Goal: Transaction & Acquisition: Book appointment/travel/reservation

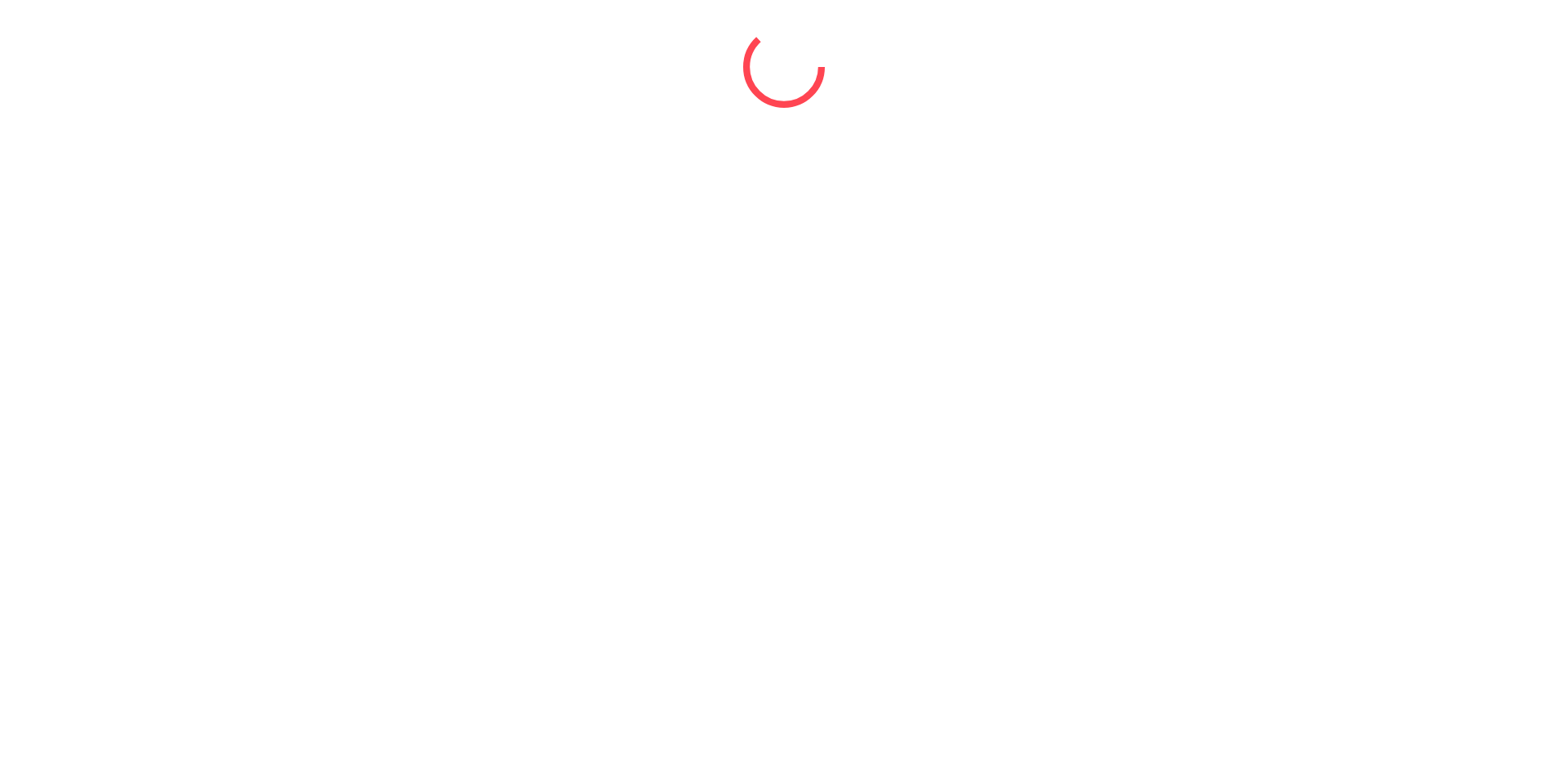
select select "*"
select select "****"
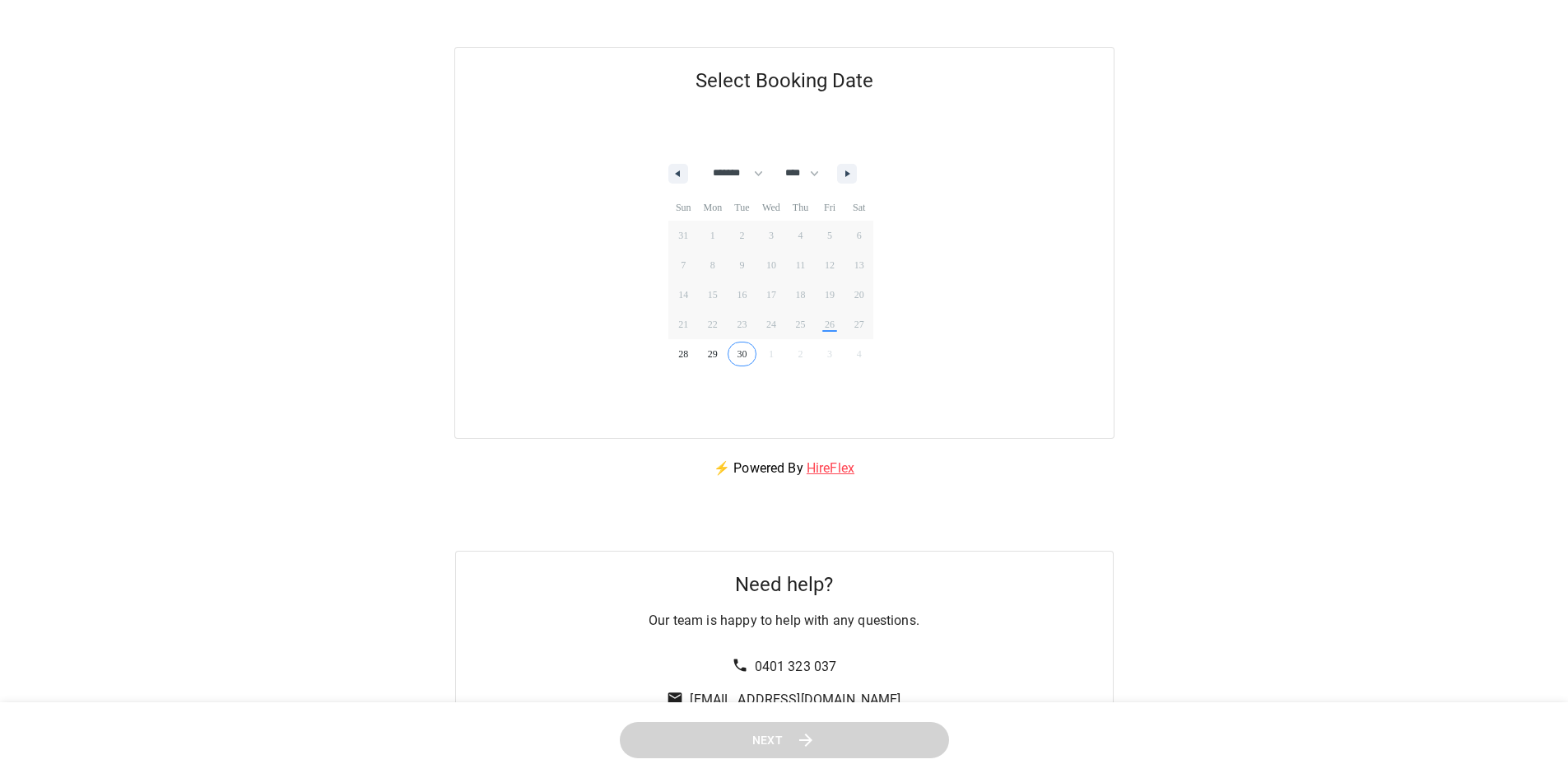
scroll to position [165, 0]
click at [854, 171] on button "button" at bounding box center [846, 172] width 20 height 20
click at [856, 170] on button "button" at bounding box center [846, 172] width 20 height 20
select select "**"
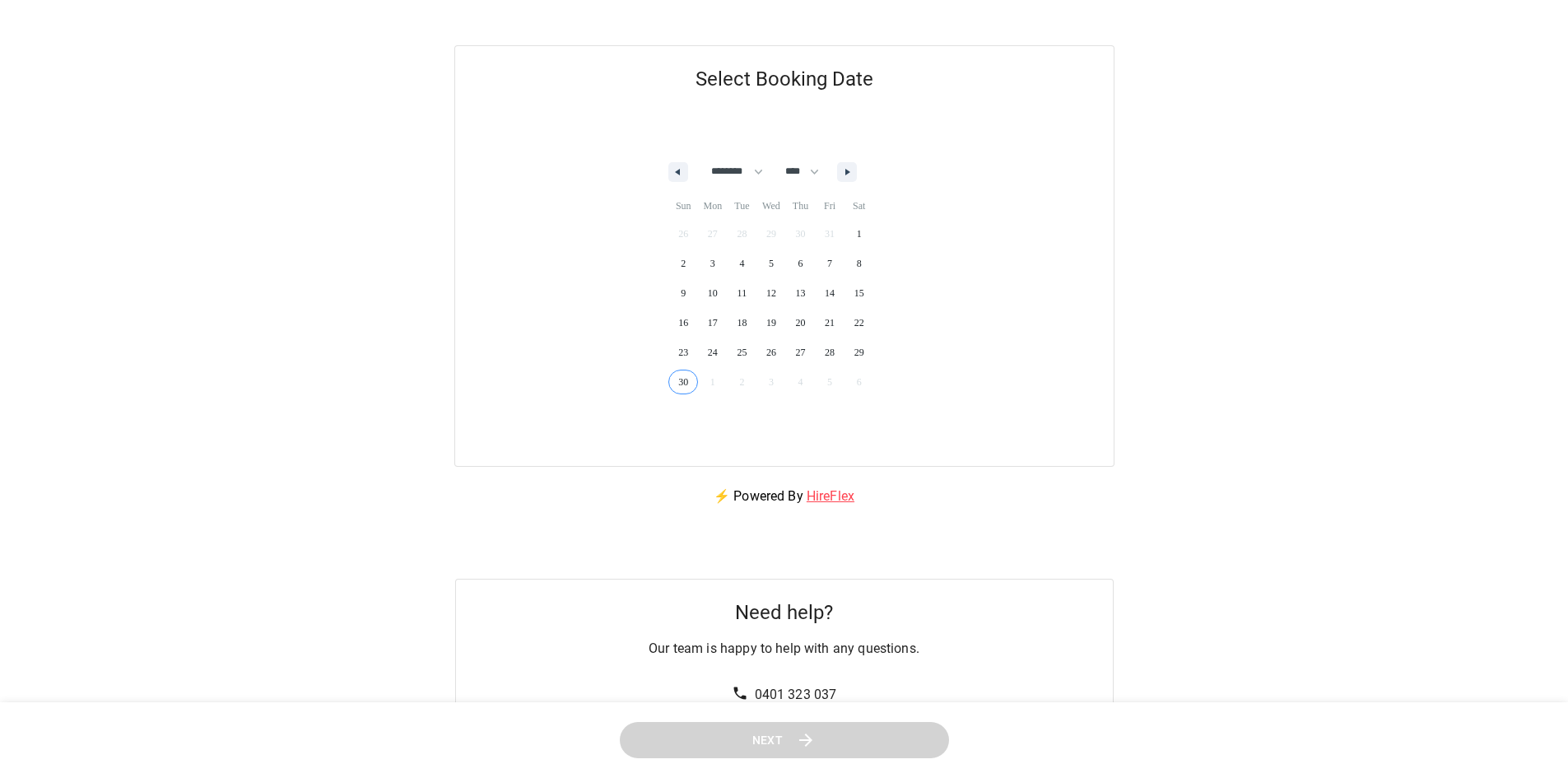
click at [684, 382] on span "30" at bounding box center [683, 382] width 29 height 22
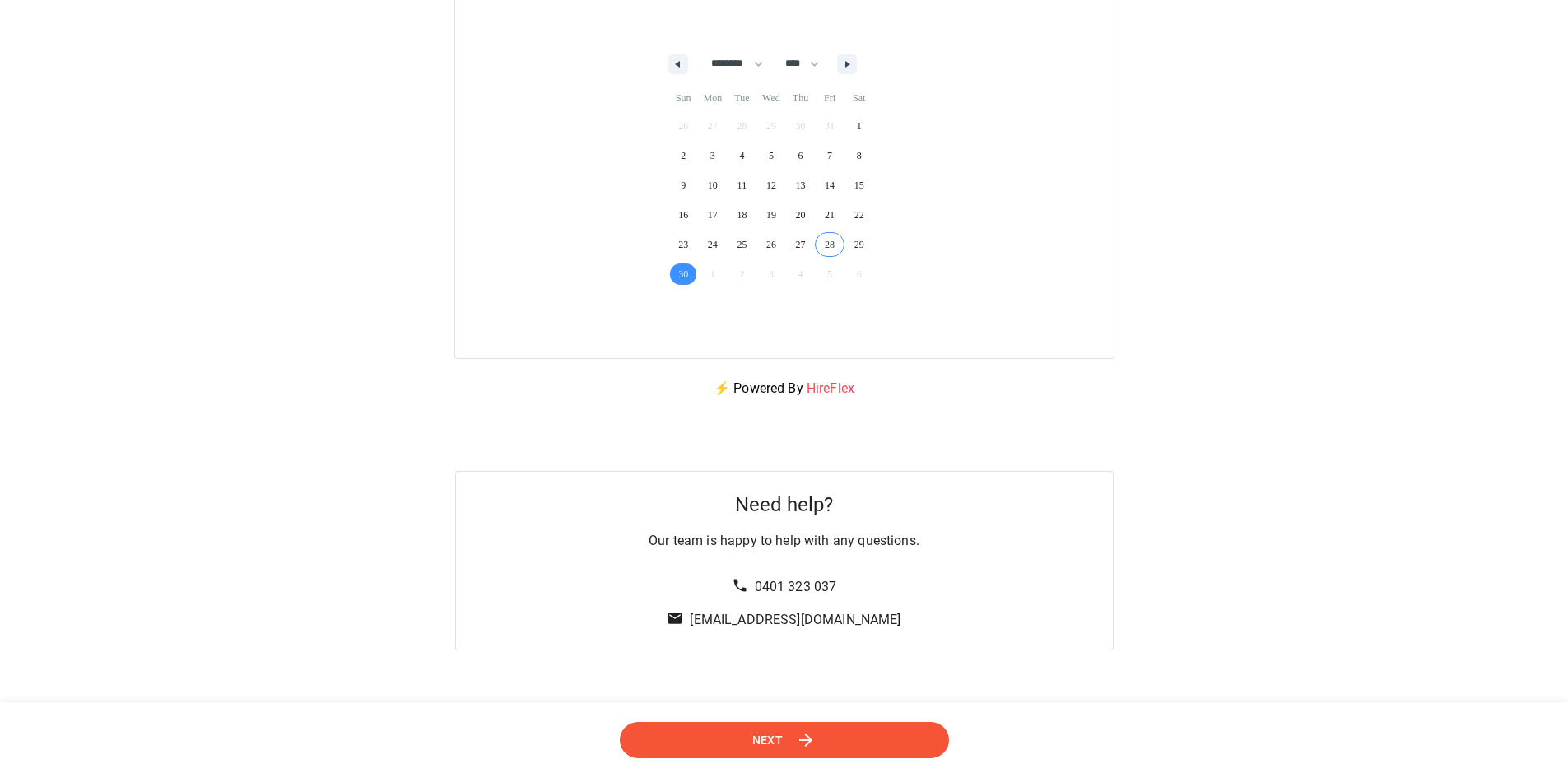
scroll to position [428, 0]
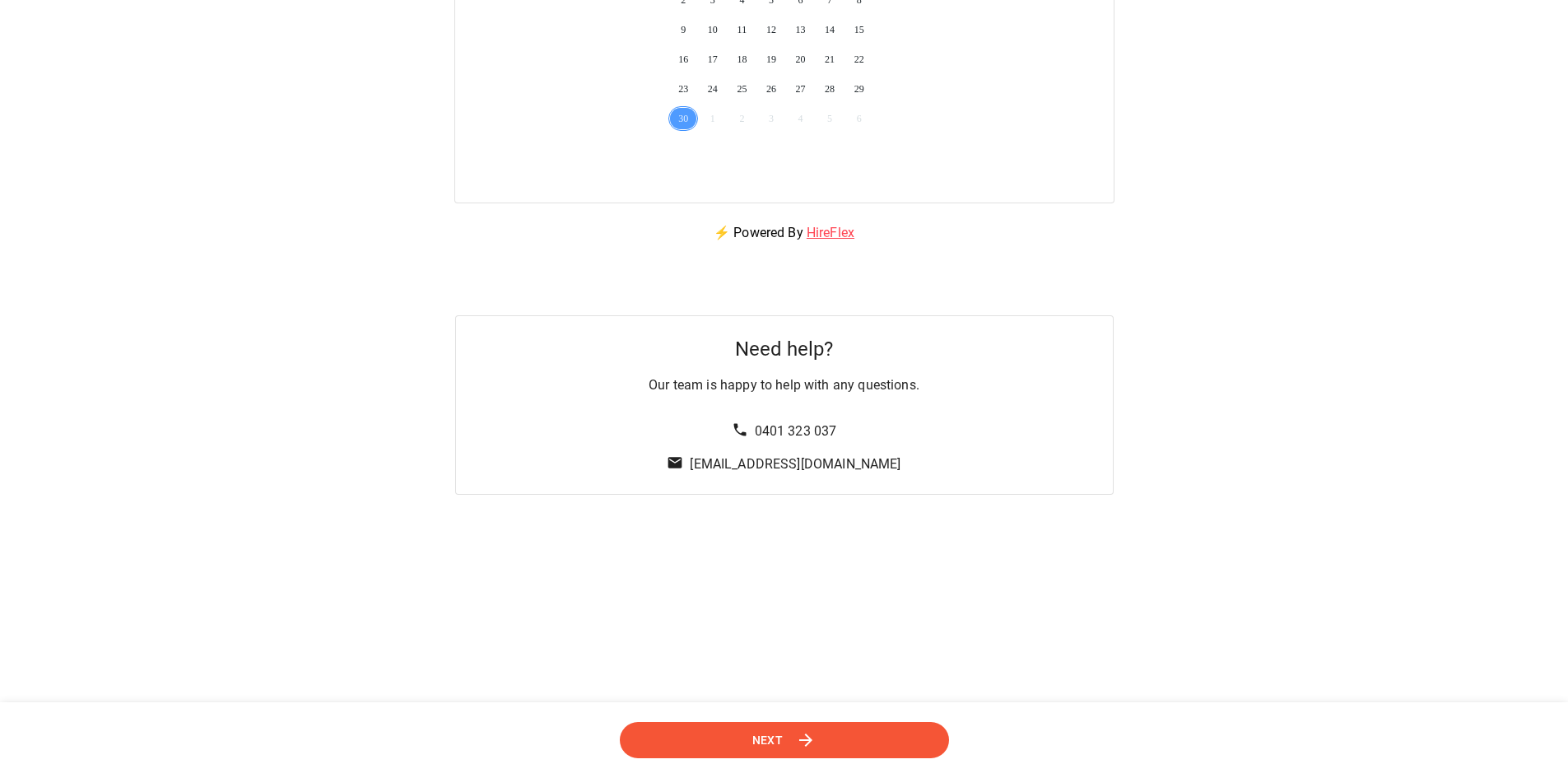
drag, startPoint x: 928, startPoint y: 466, endPoint x: 710, endPoint y: 465, distance: 218.0
click at [701, 466] on div "Need help? Our team is happy to help with any questions. 0401 323 037 [EMAIL_AD…" at bounding box center [784, 405] width 658 height 180
click at [920, 473] on div "Need help? Our team is happy to help with any questions. 0401 323 037 [EMAIL_AD…" at bounding box center [784, 405] width 658 height 180
drag, startPoint x: 917, startPoint y: 465, endPoint x: 696, endPoint y: 468, distance: 221.0
click at [696, 468] on div "Need help? Our team is happy to help with any questions. 0401 323 037 [EMAIL_AD…" at bounding box center [784, 405] width 658 height 180
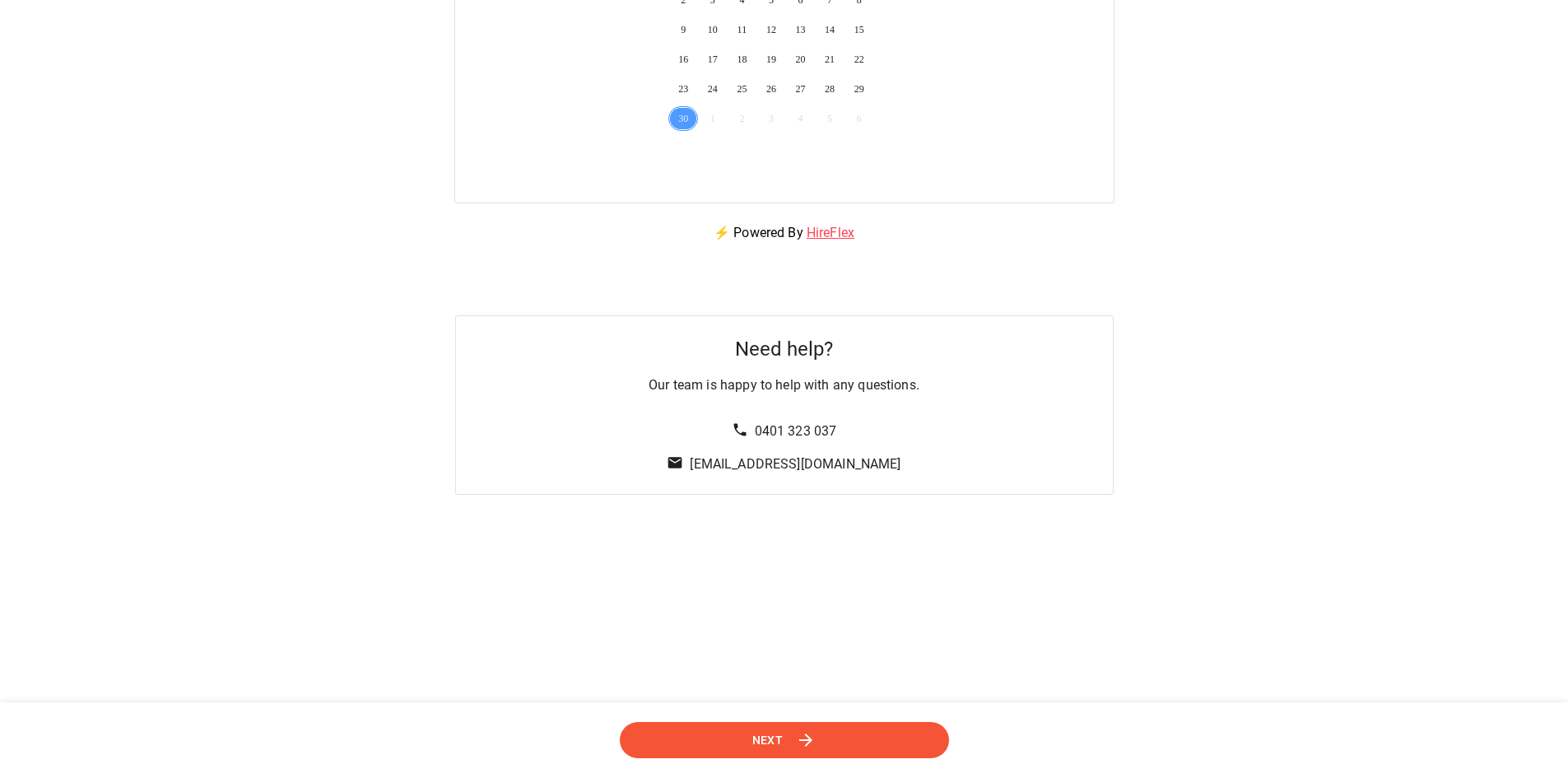
copy link "[EMAIL_ADDRESS][DOMAIN_NAME]"
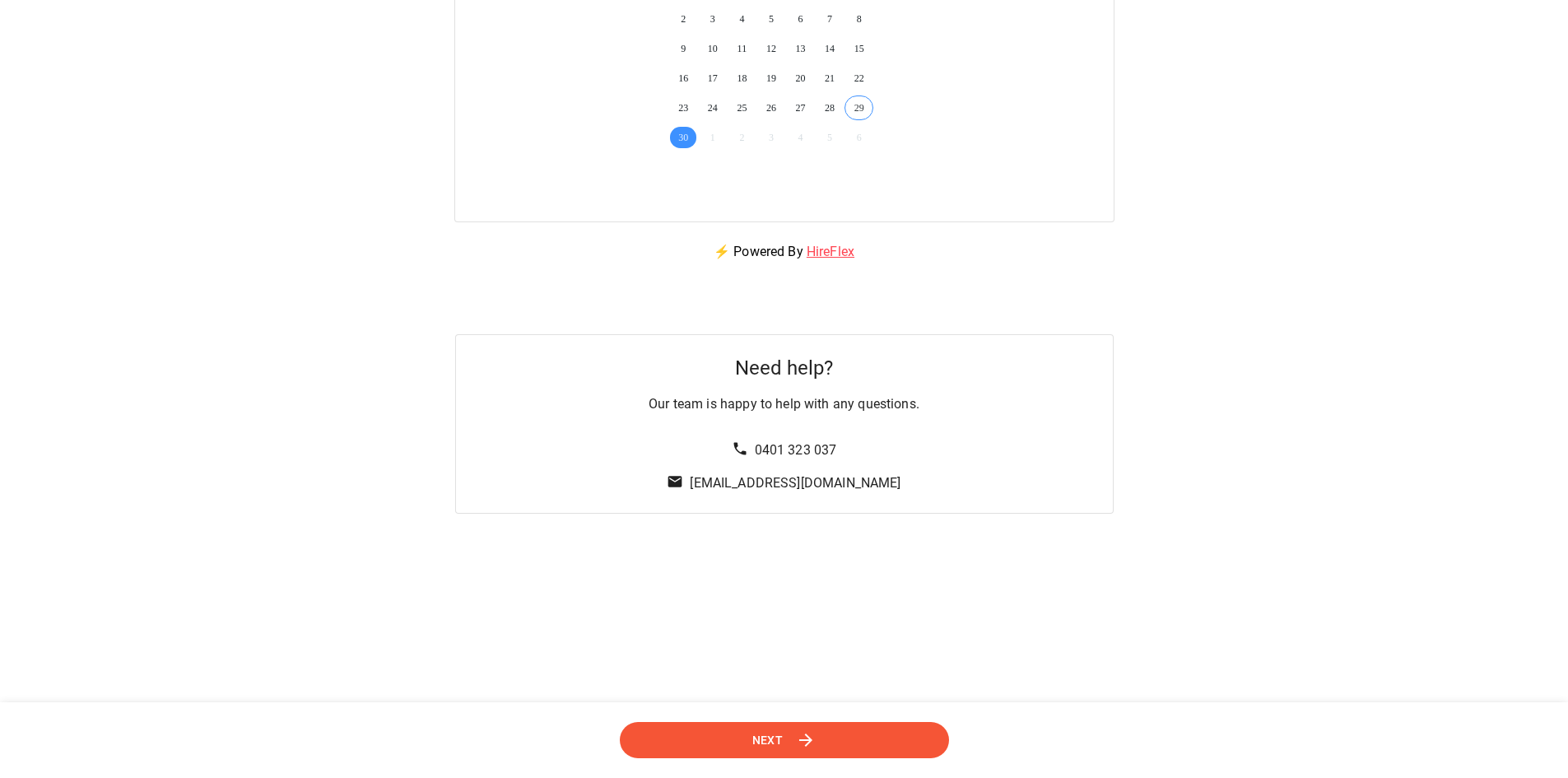
scroll to position [412, 0]
click at [790, 741] on button "Next" at bounding box center [784, 741] width 329 height 37
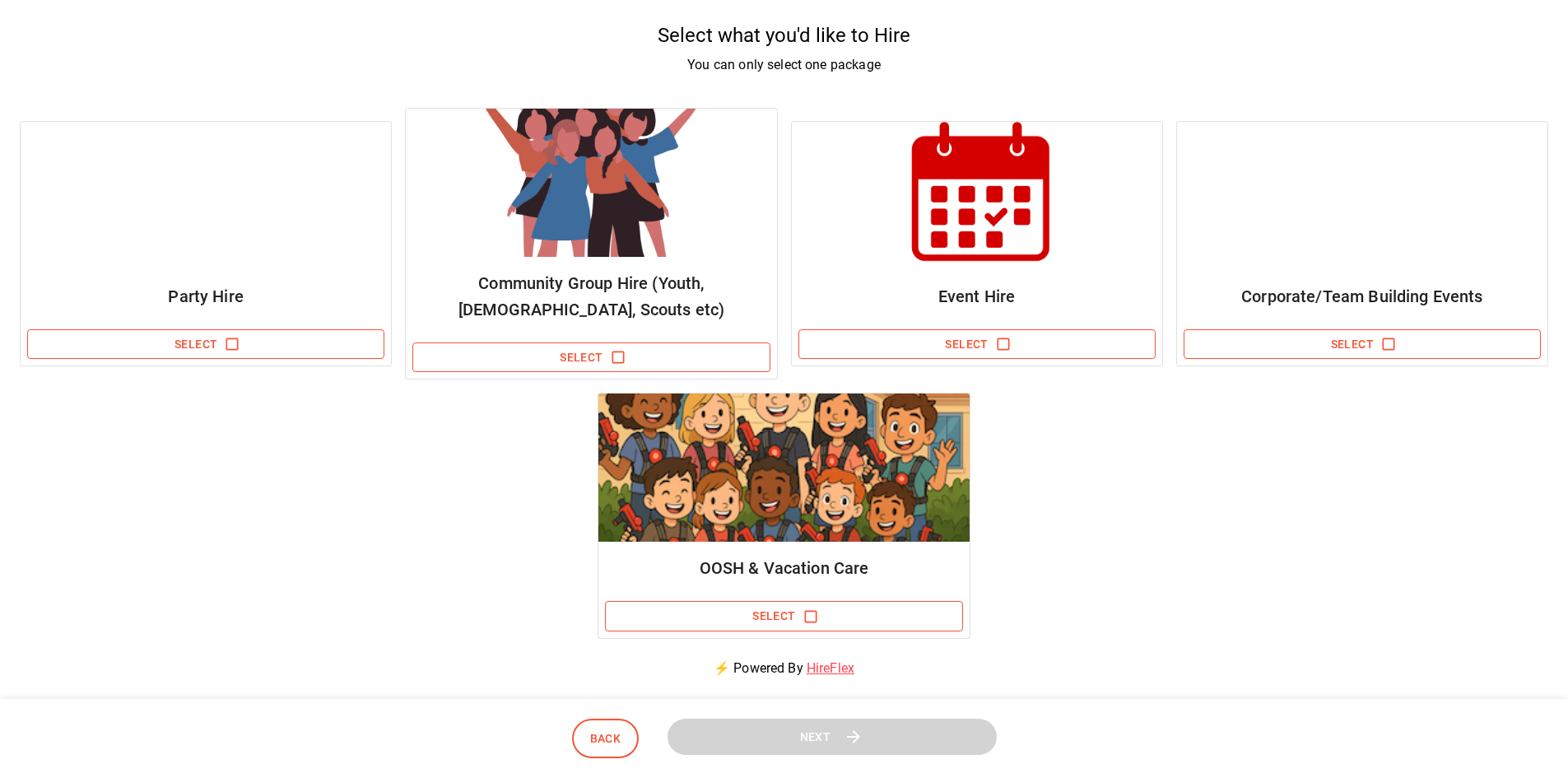
scroll to position [165, 0]
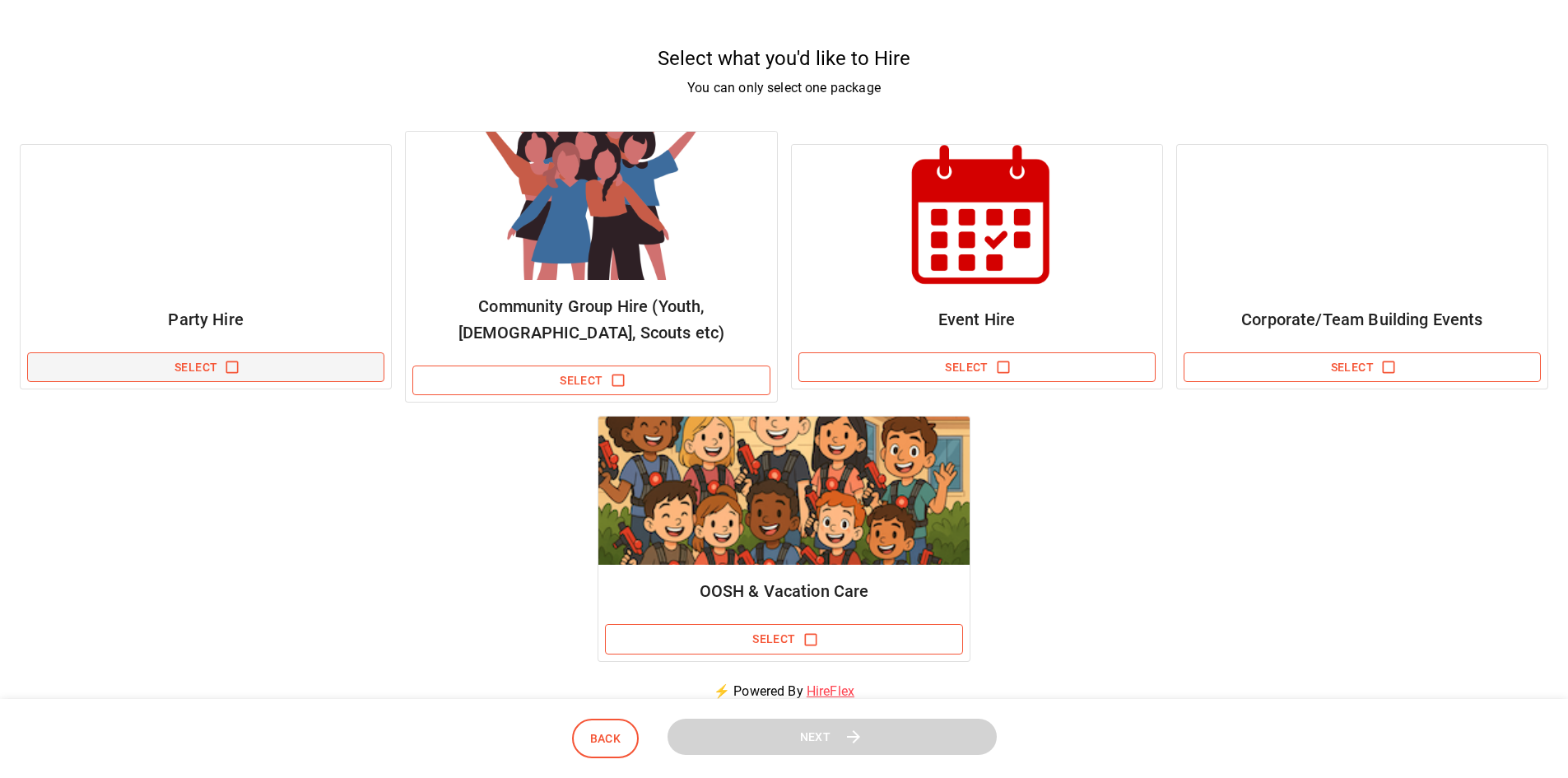
click at [207, 368] on button "Select" at bounding box center [206, 367] width 357 height 30
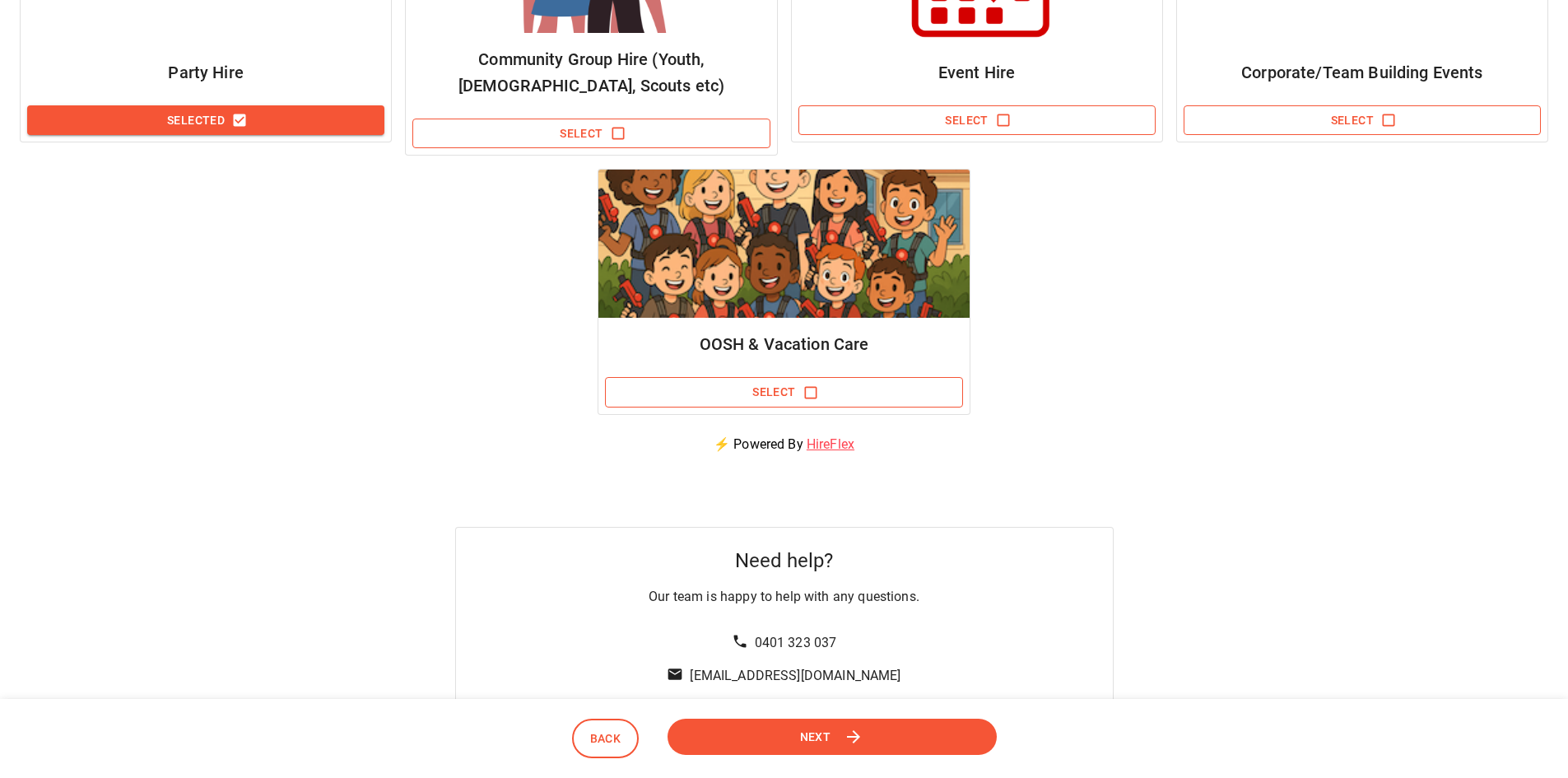
click at [813, 738] on span "Next" at bounding box center [816, 736] width 31 height 21
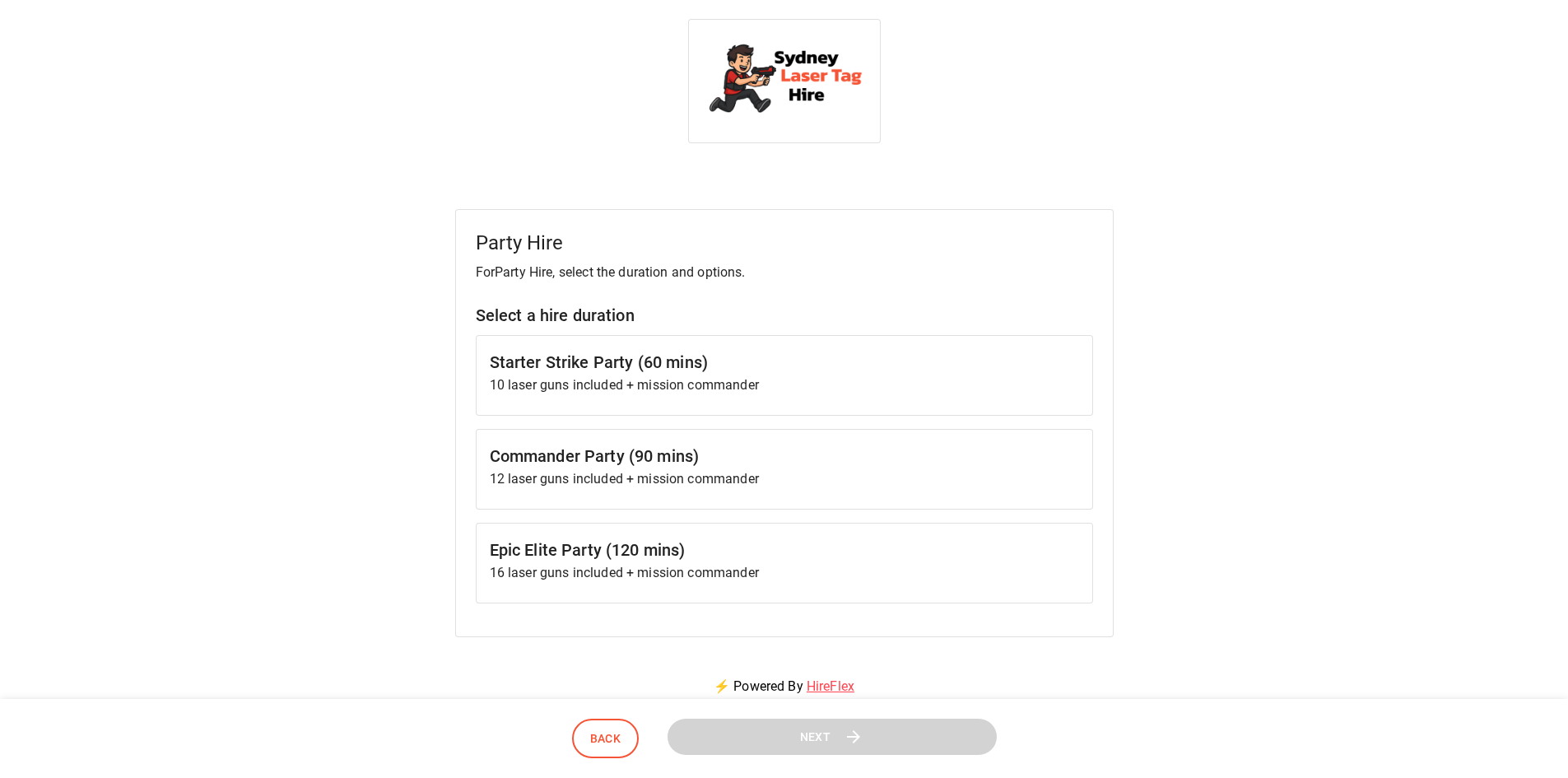
scroll to position [0, 0]
click at [812, 383] on p "10 laser guns included + mission commander" at bounding box center [784, 386] width 589 height 20
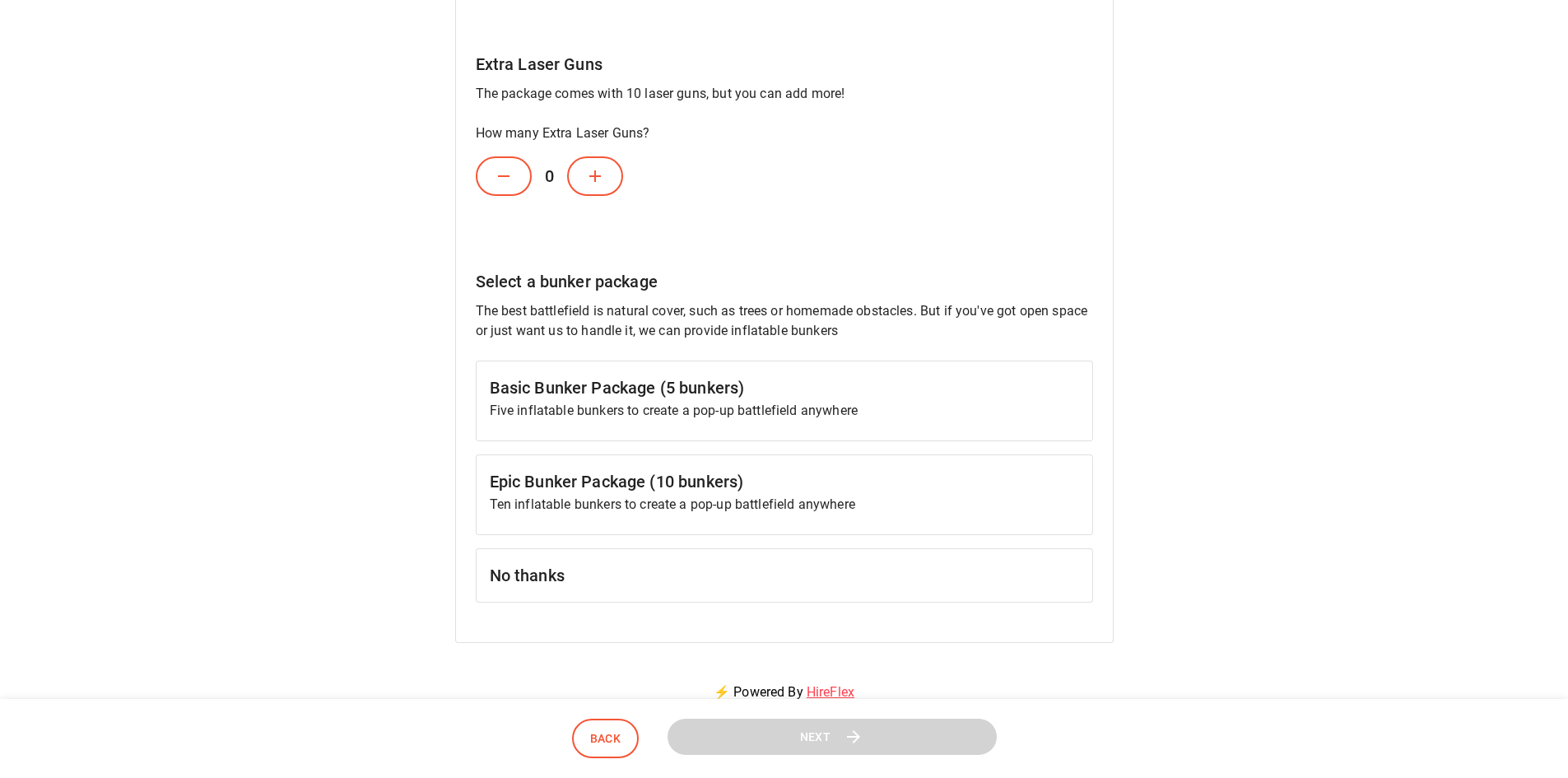
scroll to position [658, 0]
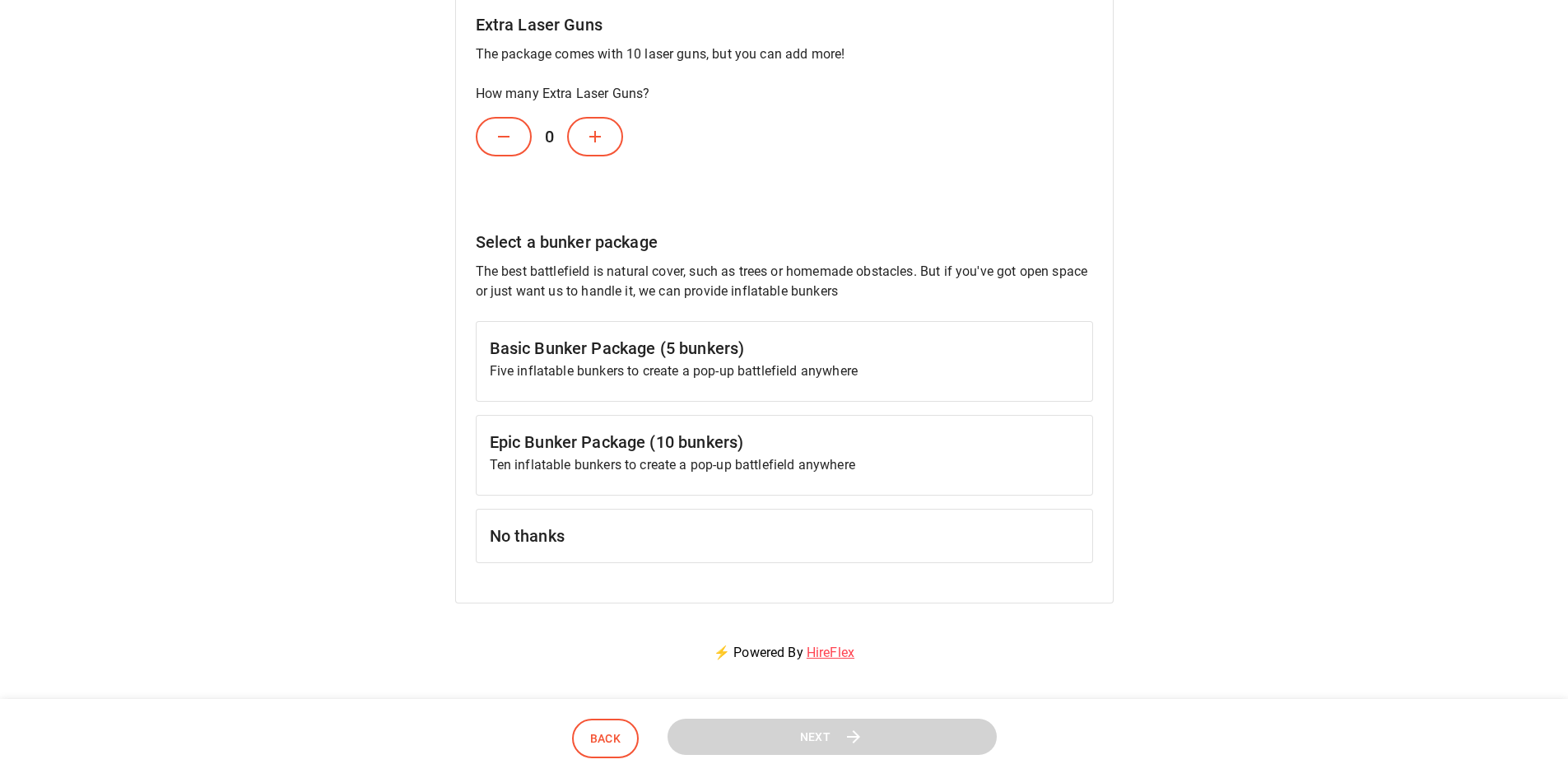
click at [856, 448] on h6 "Epic Bunker Package (10 bunkers)" at bounding box center [784, 442] width 589 height 27
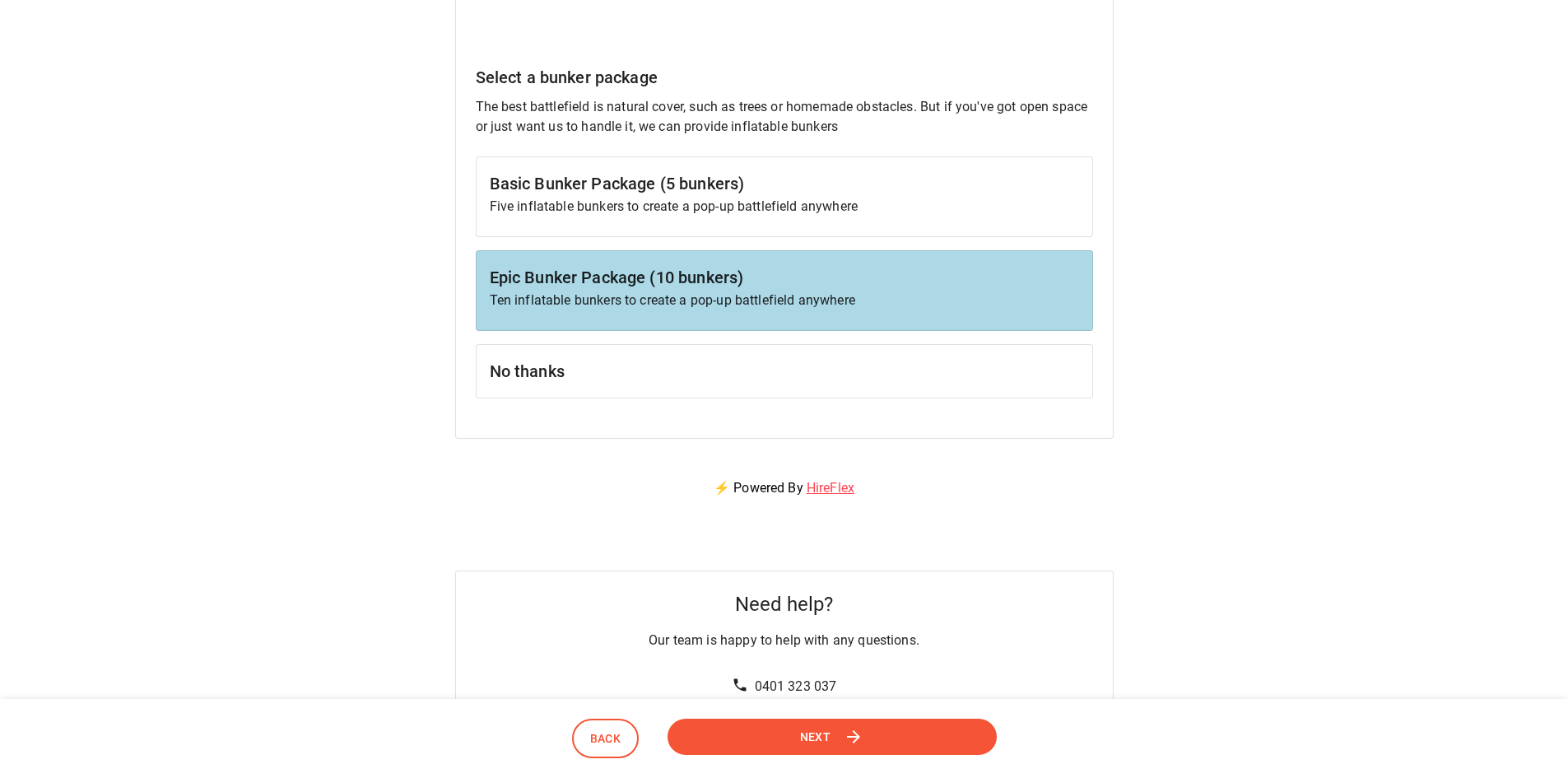
click at [828, 729] on span "Next" at bounding box center [816, 736] width 31 height 21
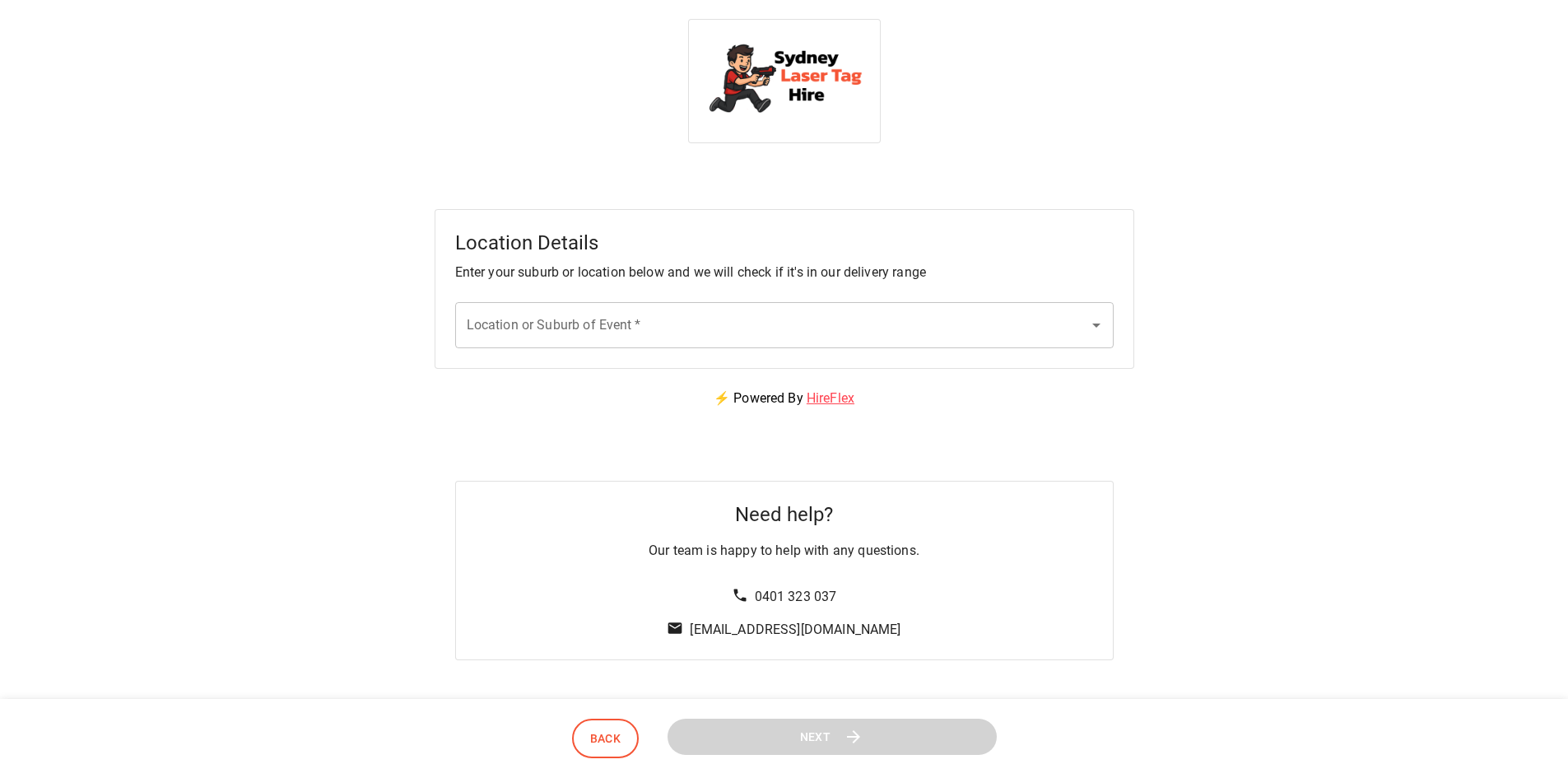
scroll to position [0, 0]
click at [658, 324] on input "Location or Suburb of Event   *" at bounding box center [772, 326] width 619 height 31
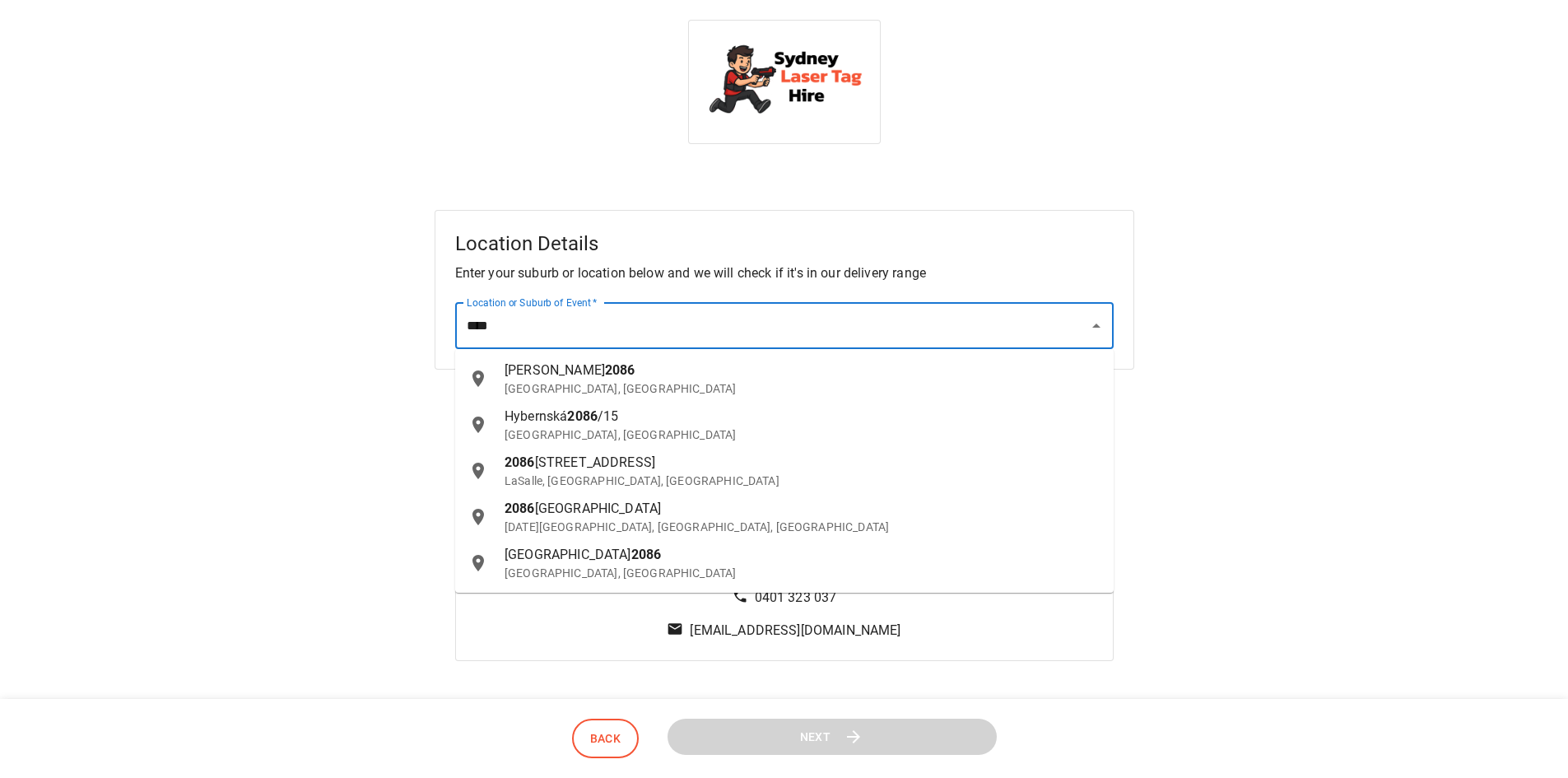
type input "****"
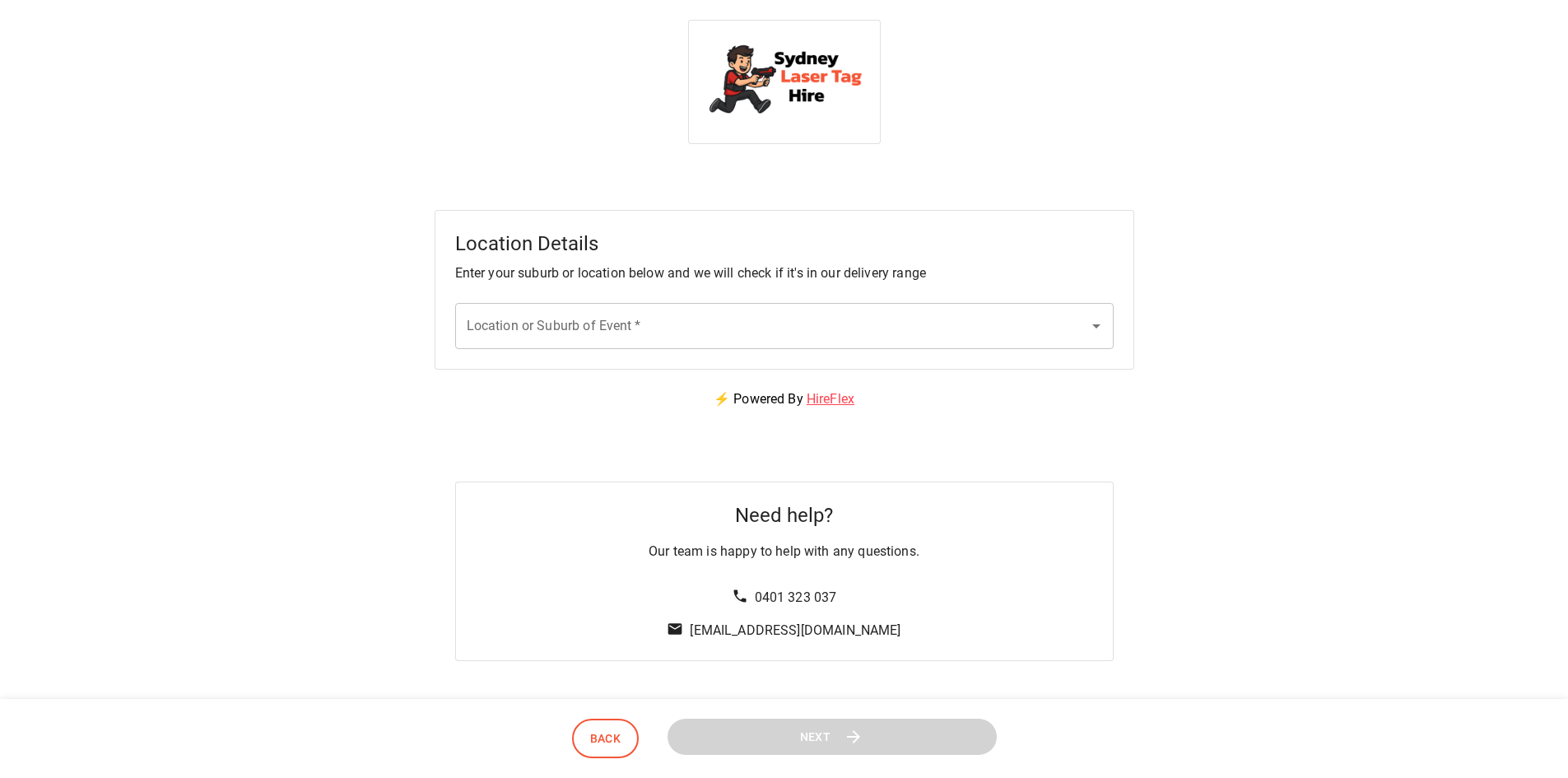
click at [294, 419] on div "⚡ Powered By HireFlex" at bounding box center [784, 399] width 1528 height 59
click at [645, 323] on input "Location or Suburb of Event   *" at bounding box center [772, 326] width 619 height 31
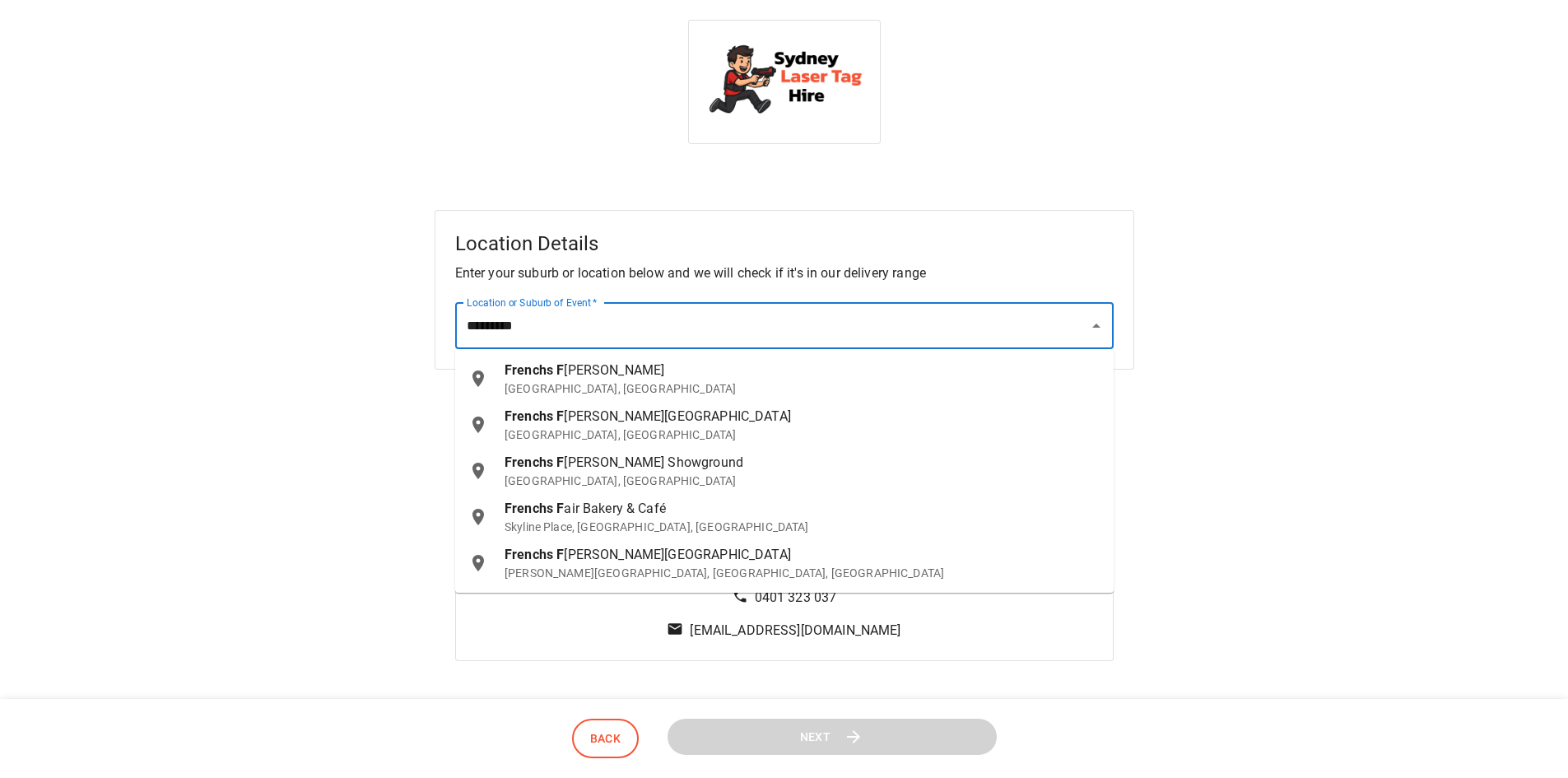
click at [566, 385] on p "[GEOGRAPHIC_DATA], [GEOGRAPHIC_DATA]" at bounding box center [802, 388] width 596 height 17
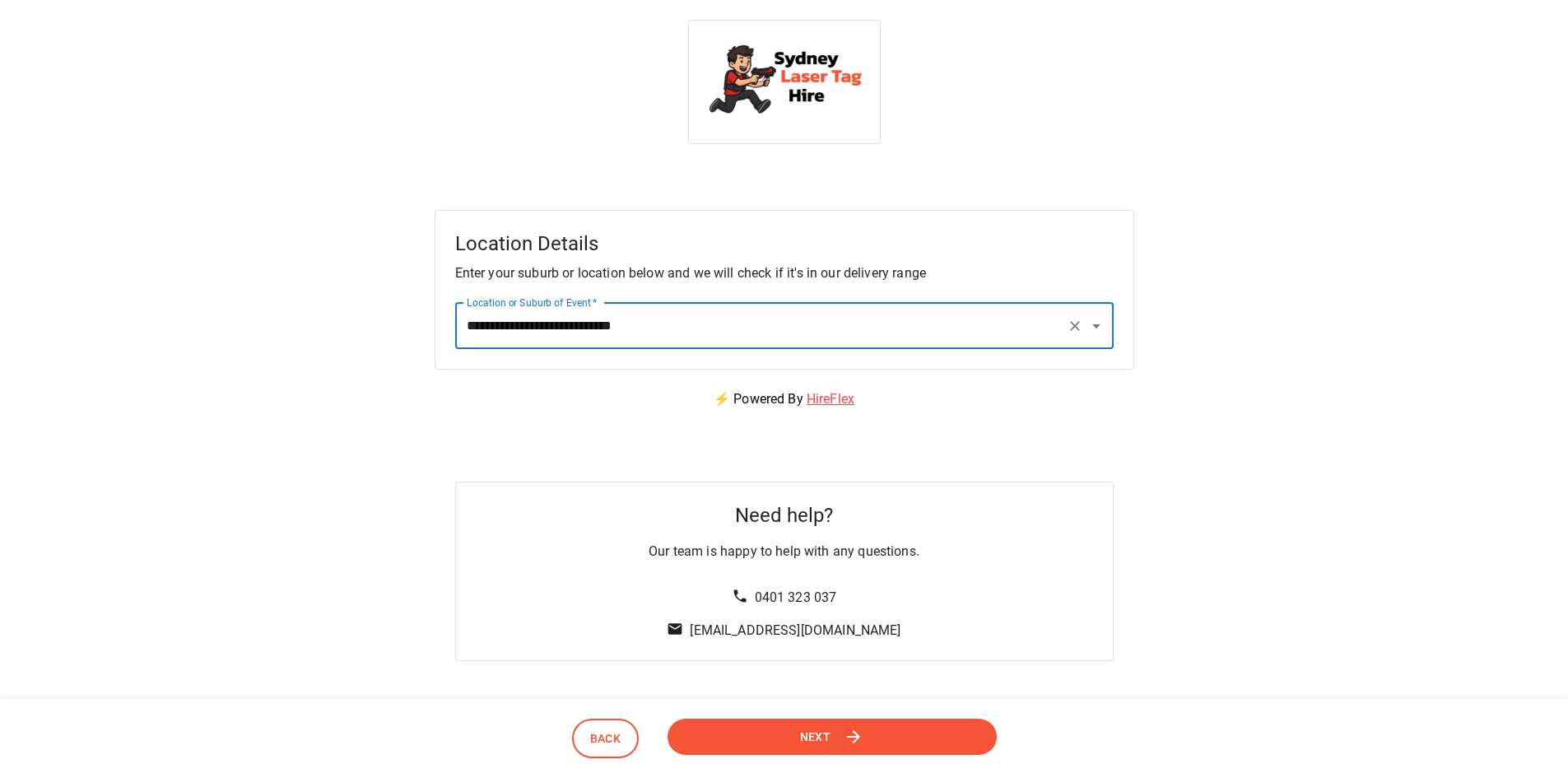
type input "**********"
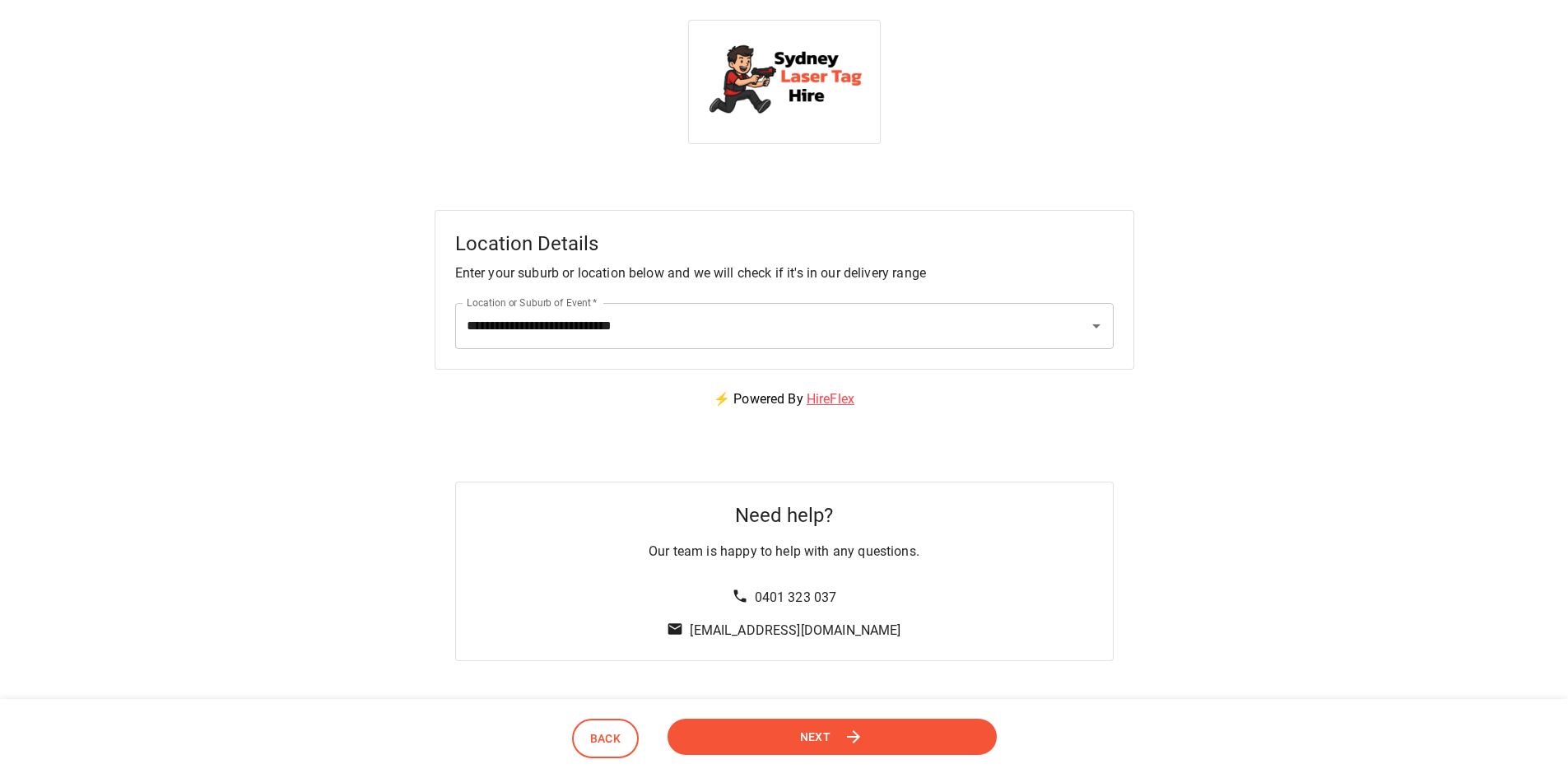
click at [822, 747] on span "Next" at bounding box center [816, 737] width 31 height 21
